Goal: Task Accomplishment & Management: Complete application form

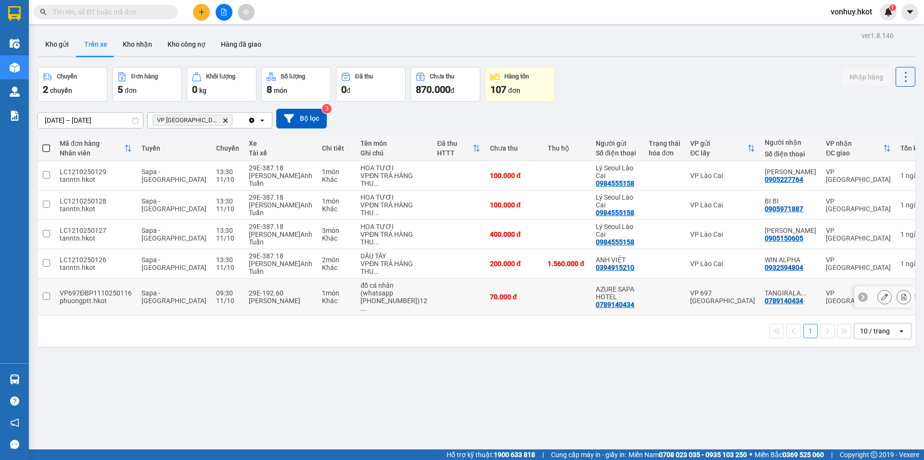
click at [255, 286] on td "29E-192.60 [PERSON_NAME]" at bounding box center [280, 297] width 73 height 37
checkbox input "true"
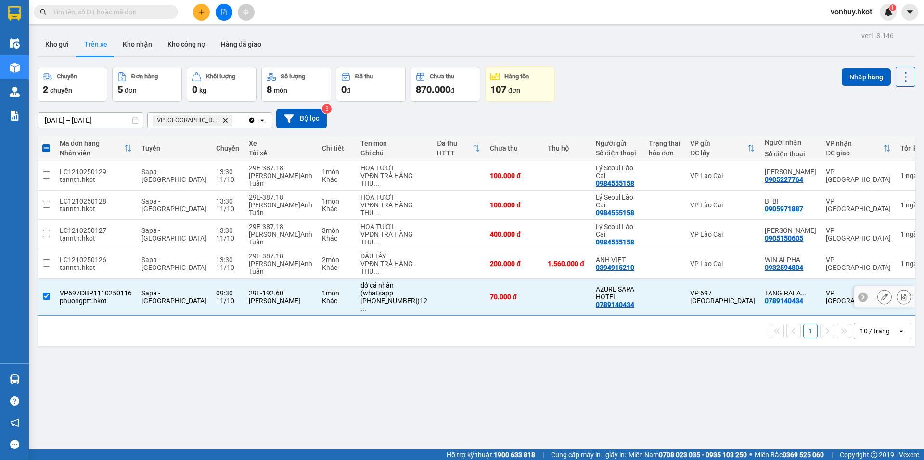
click at [881, 298] on icon at bounding box center [884, 296] width 7 height 7
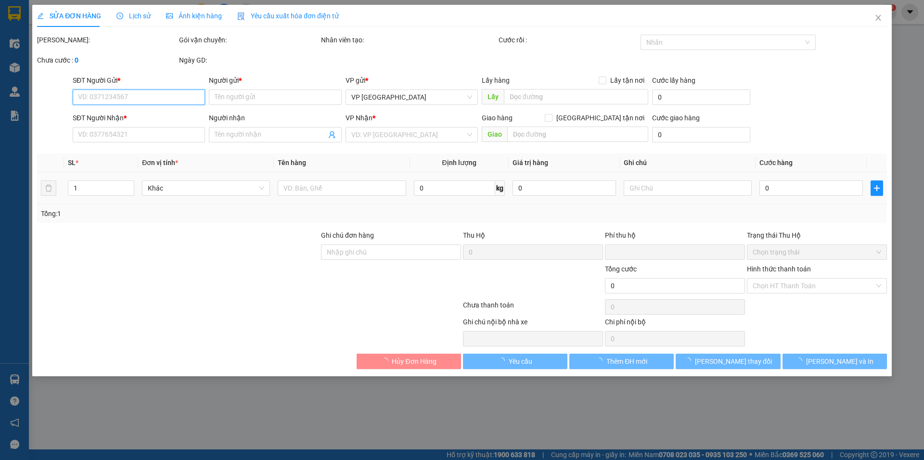
type input "0789140434"
type input "AZURE SAPA HOTEL"
type input "0789140434"
type input "TANGIRALA ABHIRAJ"
type input "0"
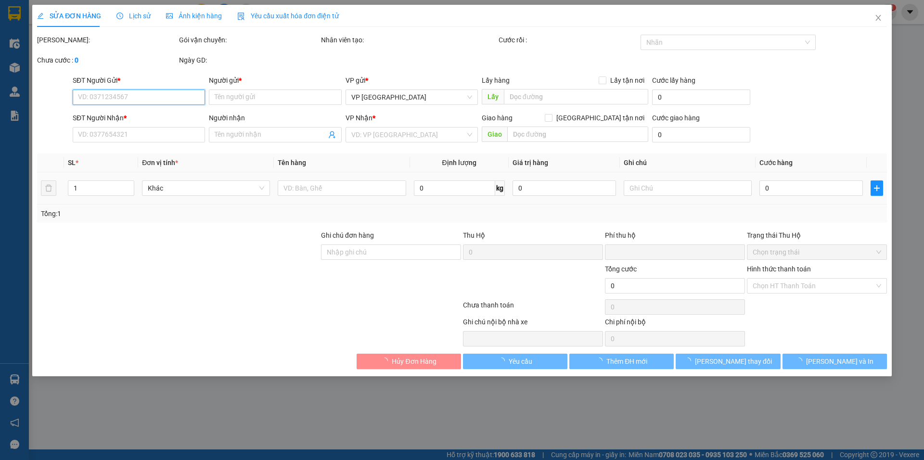
type input "70.000"
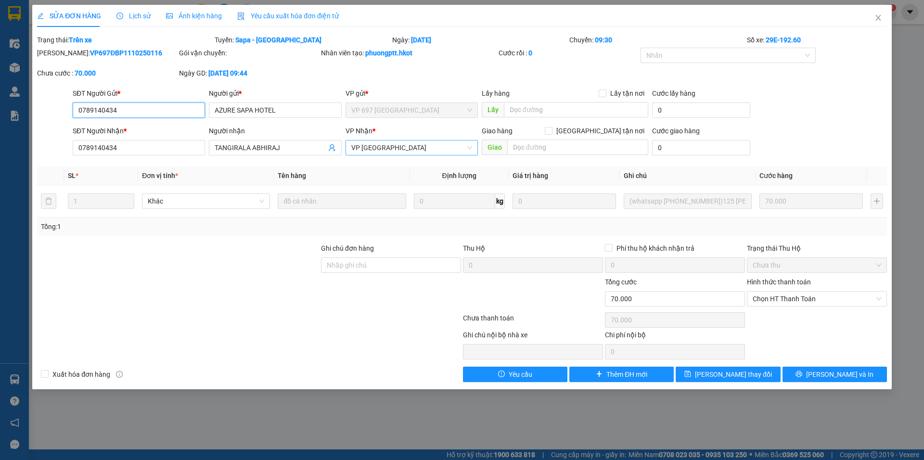
click at [386, 152] on span "VP [GEOGRAPHIC_DATA]" at bounding box center [411, 147] width 121 height 14
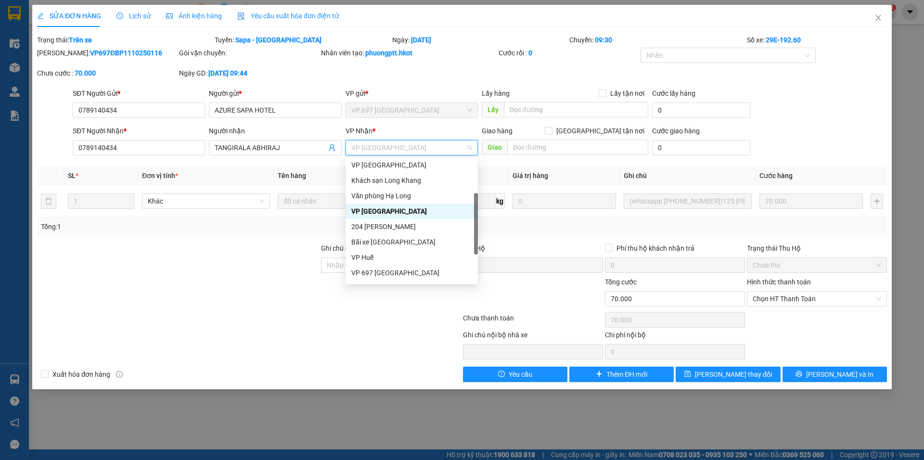
scroll to position [89, 0]
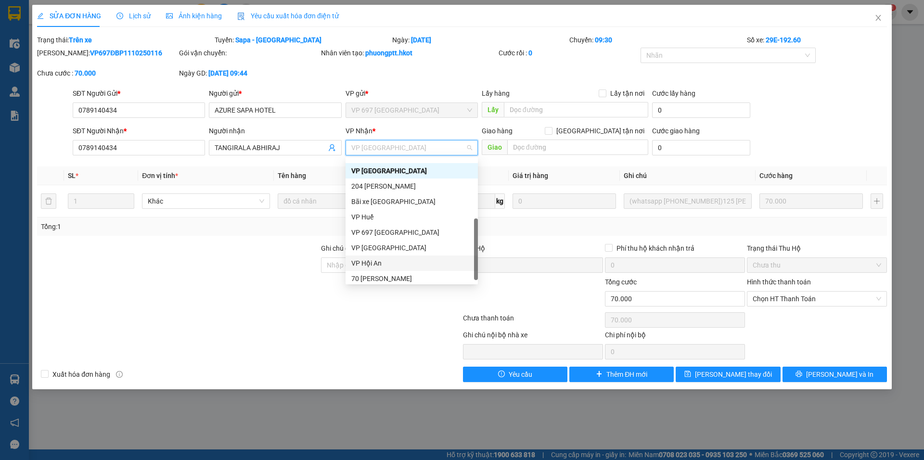
click at [394, 265] on div "VP Hội An" at bounding box center [411, 263] width 121 height 11
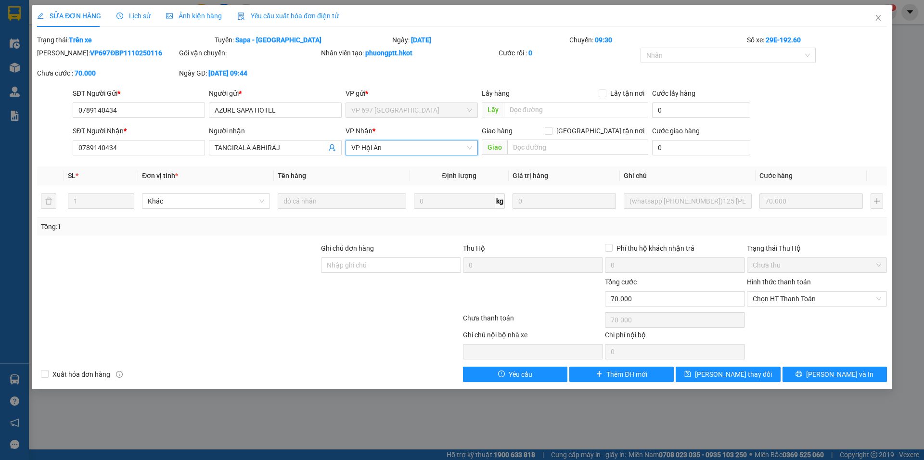
click at [197, 261] on div at bounding box center [178, 260] width 284 height 34
click at [876, 17] on icon "close" at bounding box center [878, 18] width 8 height 8
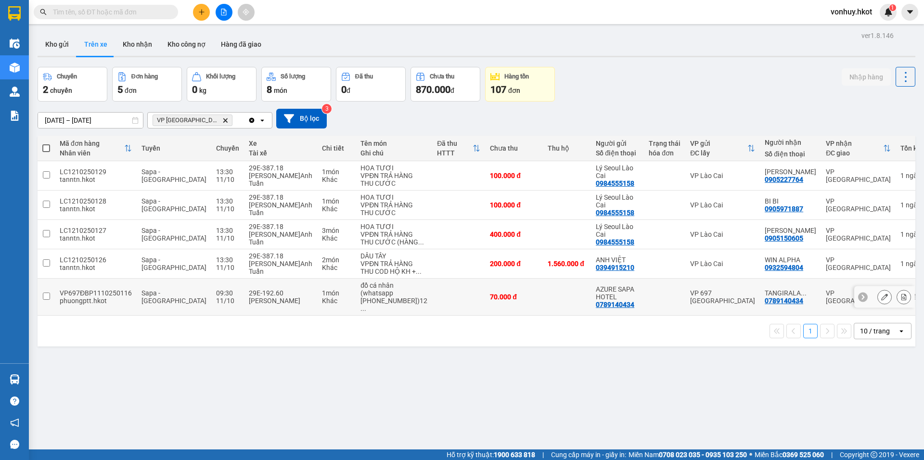
click at [360, 309] on div "(whatsapp [PHONE_NUMBER])12 ..." at bounding box center [393, 300] width 67 height 23
checkbox input "true"
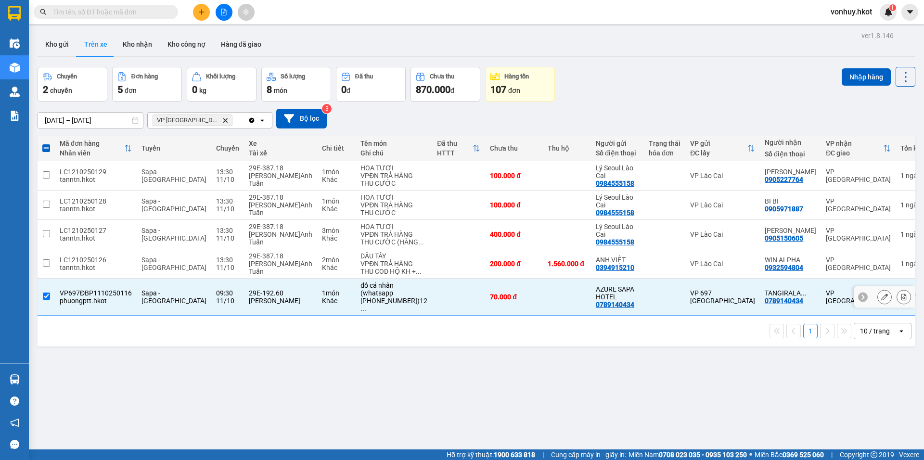
click at [900, 300] on icon at bounding box center [903, 296] width 7 height 7
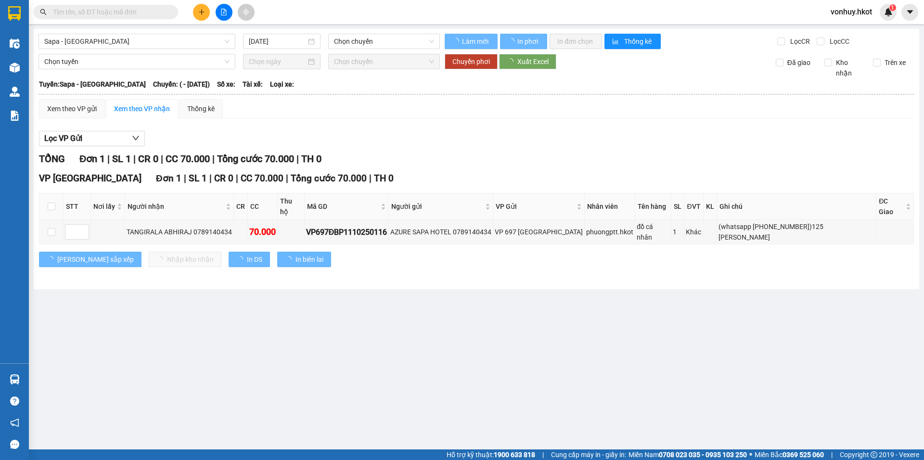
type input "[DATE]"
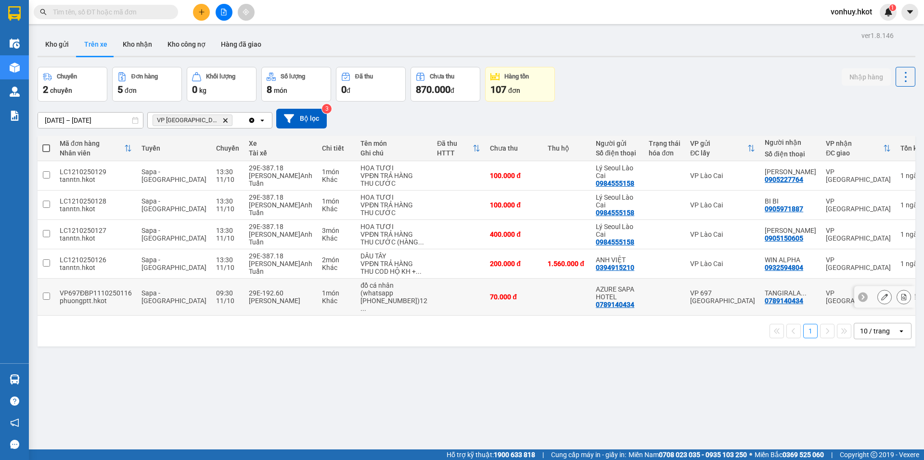
click at [360, 307] on div "(whatsapp [PHONE_NUMBER])12 ..." at bounding box center [393, 300] width 67 height 23
checkbox input "true"
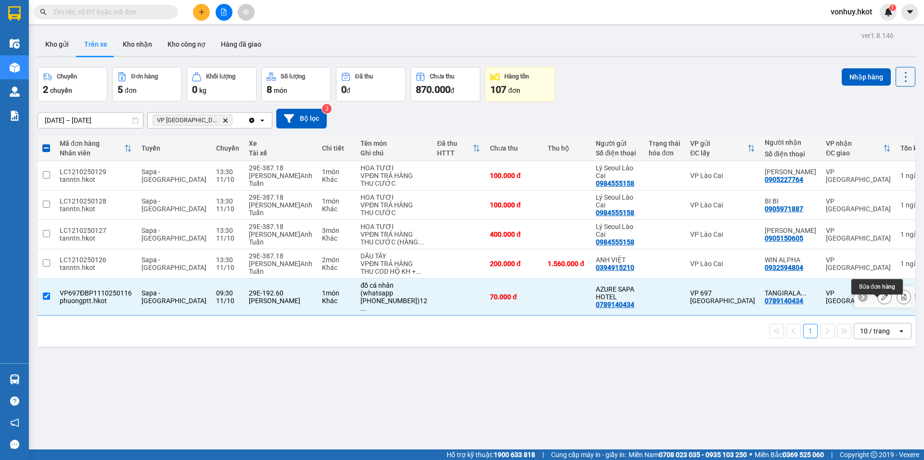
click at [878, 305] on button at bounding box center [883, 297] width 13 height 17
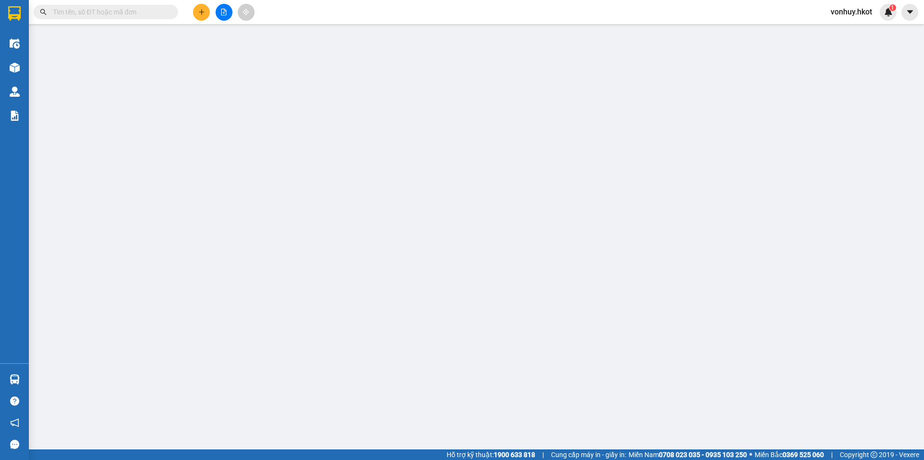
type input "0789140434"
type input "AZURE SAPA HOTEL"
type input "0789140434"
type input "TANGIRALA ABHIRAJ"
type input "0"
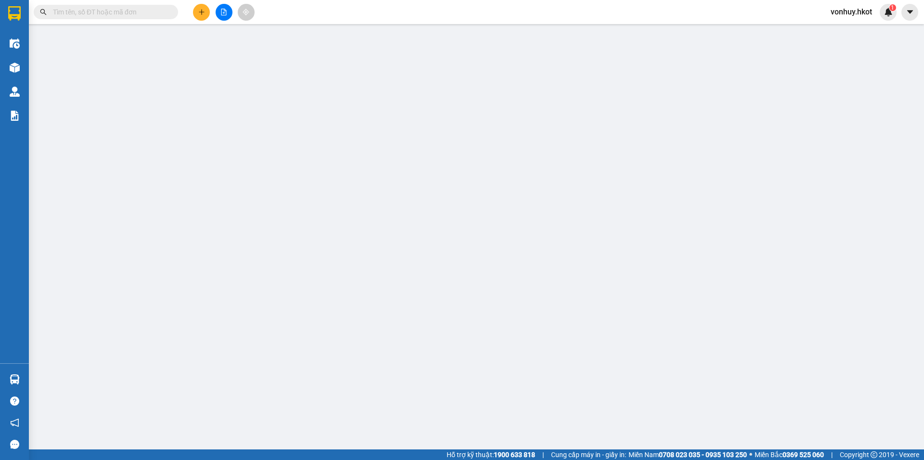
type input "70.000"
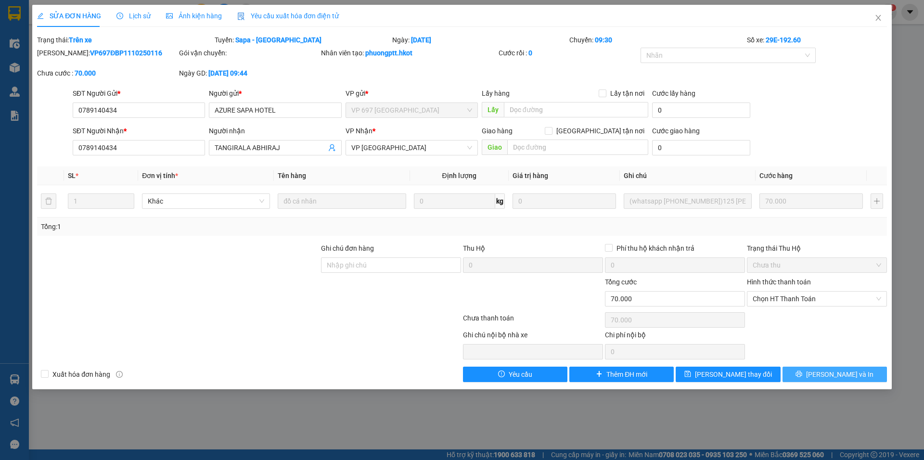
click at [834, 372] on span "[PERSON_NAME] và In" at bounding box center [839, 374] width 67 height 11
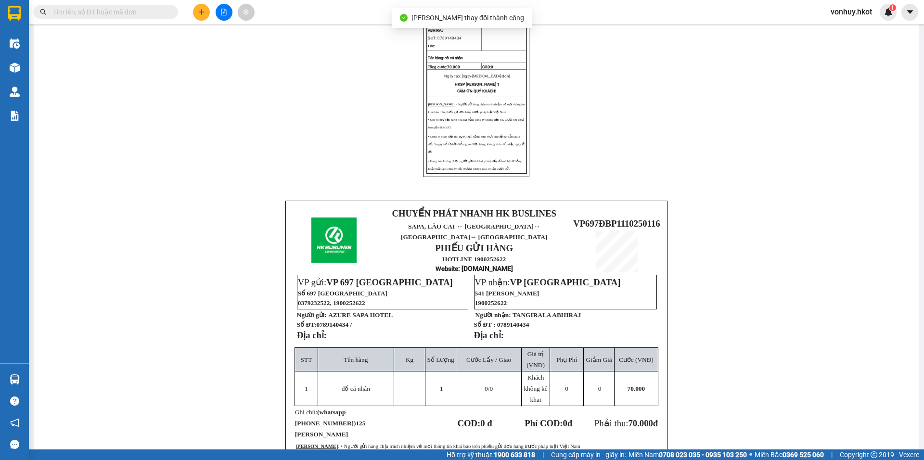
scroll to position [256, 0]
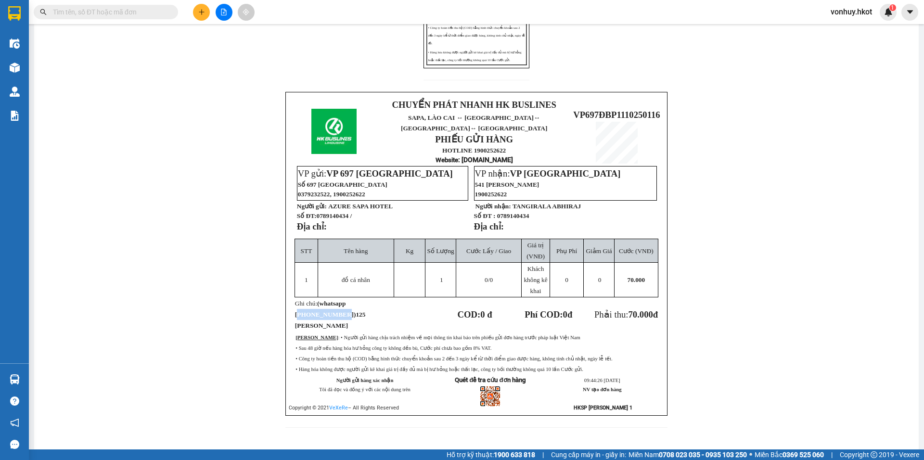
drag, startPoint x: 348, startPoint y: 297, endPoint x: 386, endPoint y: 299, distance: 38.1
click at [366, 300] on span "(whatsapp [PHONE_NUMBER])125 [PERSON_NAME]" at bounding box center [330, 314] width 71 height 29
copy span "911244395000"
click at [393, 316] on td "Ghi chú: (whatsapp [PHONE_NUMBER])125 [PERSON_NAME]" at bounding box center [355, 314] width 123 height 34
drag, startPoint x: 345, startPoint y: 300, endPoint x: 386, endPoint y: 299, distance: 40.4
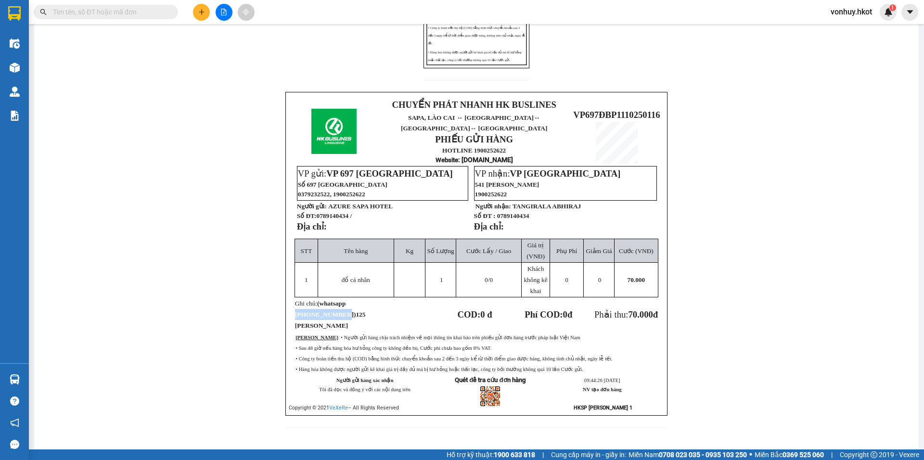
click at [366, 300] on span "(whatsapp [PHONE_NUMBER])125 [PERSON_NAME]" at bounding box center [330, 314] width 71 height 29
copy span "[PHONE_NUMBER]"
click at [581, 225] on p "Địa chỉ:" at bounding box center [565, 226] width 182 height 11
